Goal: Task Accomplishment & Management: Manage account settings

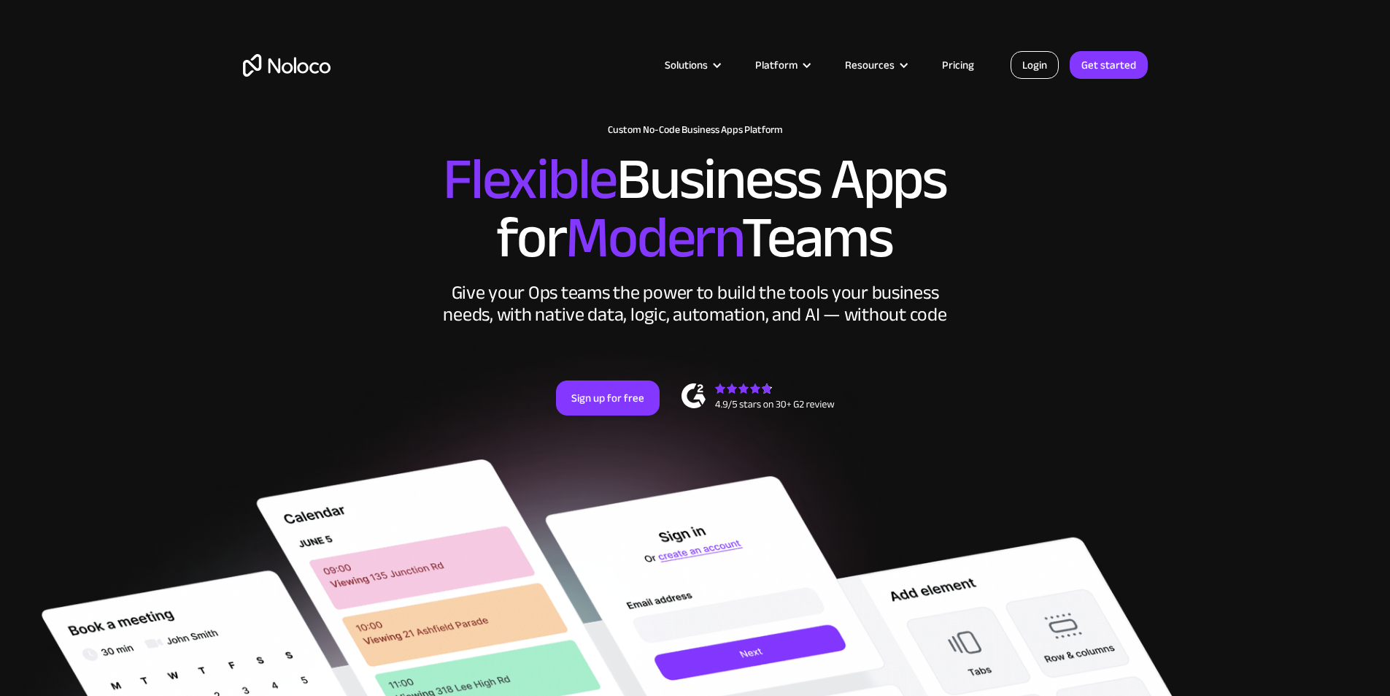
click at [1018, 74] on link "Login" at bounding box center [1035, 65] width 48 height 28
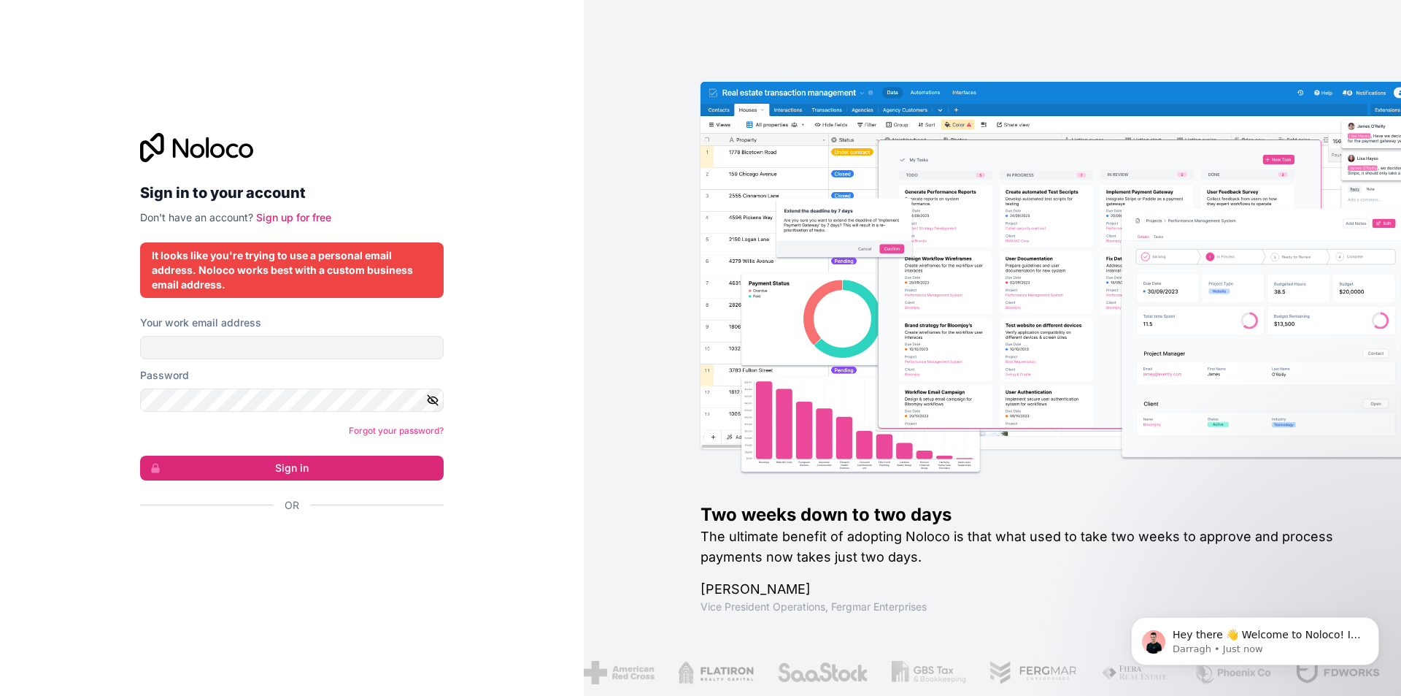
click at [177, 317] on label "Your work email address" at bounding box center [200, 322] width 121 height 15
click at [177, 336] on input "Your work email address" at bounding box center [292, 347] width 304 height 23
type input "[EMAIL_ADDRESS][DOMAIN_NAME]"
click at [140, 455] on button "Sign in" at bounding box center [292, 467] width 304 height 25
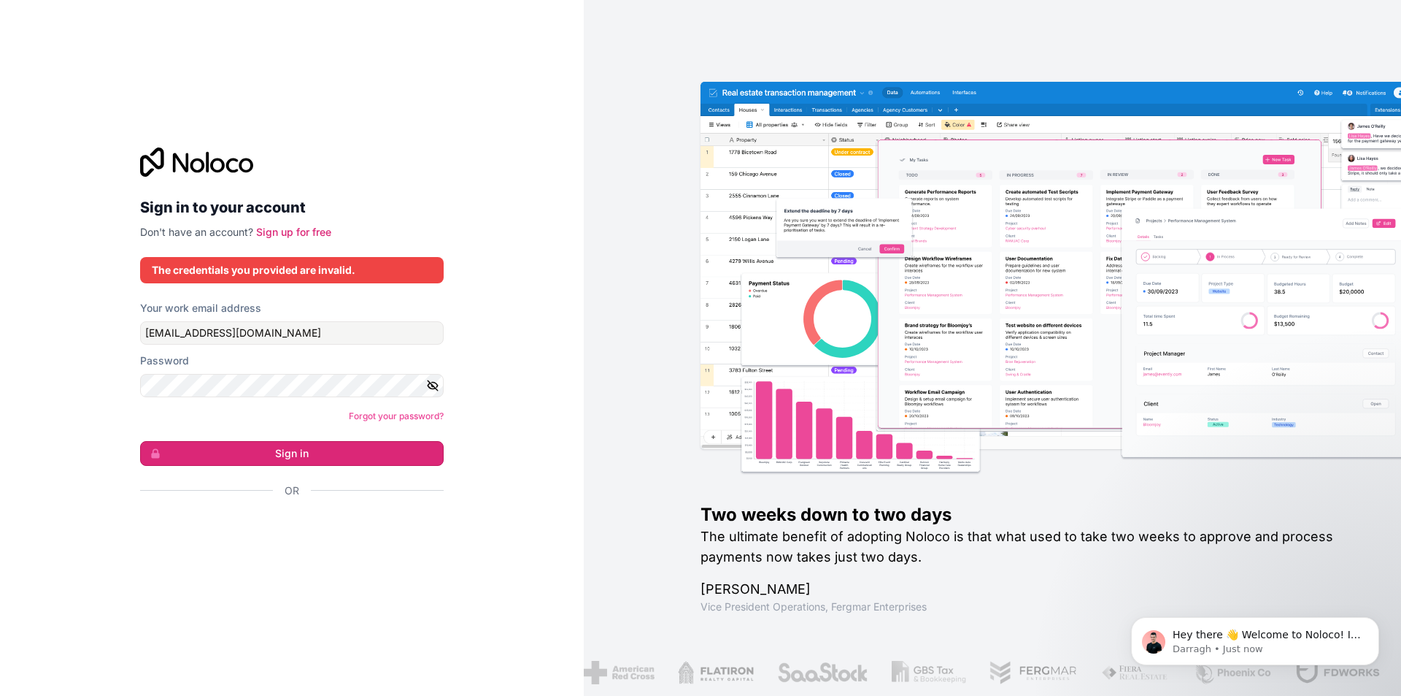
drag, startPoint x: 295, startPoint y: 455, endPoint x: 299, endPoint y: 468, distance: 13.2
click at [299, 468] on form "Your work email address [EMAIL_ADDRESS][DOMAIN_NAME] Password Forgot your passw…" at bounding box center [292, 425] width 304 height 248
